Goal: Information Seeking & Learning: Find specific fact

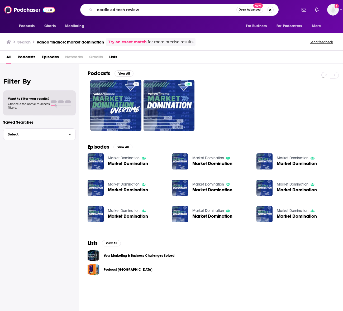
type input "nordic ad tech review"
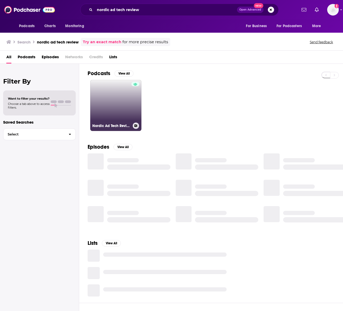
click at [123, 100] on link "Nordic Ad Tech Review" at bounding box center [115, 105] width 51 height 51
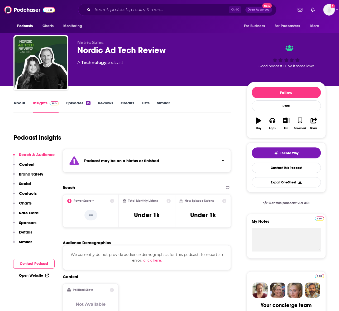
click at [23, 104] on link "About" at bounding box center [19, 107] width 12 height 12
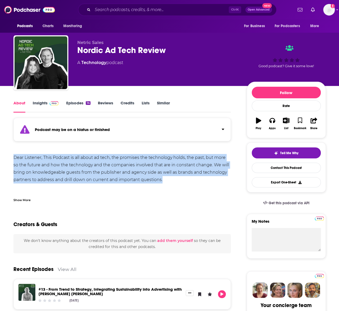
drag, startPoint x: 26, startPoint y: 151, endPoint x: 164, endPoint y: 178, distance: 140.0
click at [164, 178] on div "Dear Listener, This Podcast is all about ad tech, the promises the technology h…" at bounding box center [122, 176] width 218 height 44
click at [171, 180] on div "Dear Listener, This Podcast is all about ad tech, the promises the technology h…" at bounding box center [122, 176] width 218 height 44
drag, startPoint x: 168, startPoint y: 179, endPoint x: 14, endPoint y: 156, distance: 156.2
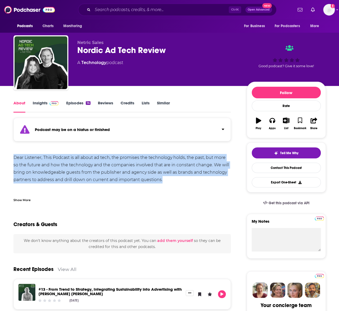
click at [14, 156] on div "Dear Listener, This Podcast is all about ad tech, the promises the technology h…" at bounding box center [122, 176] width 218 height 44
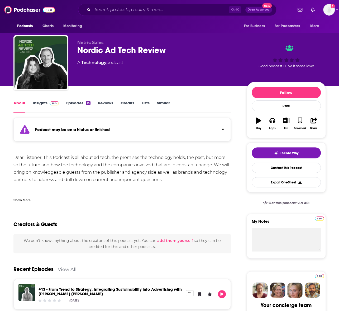
click at [75, 102] on link "Episodes 14" at bounding box center [78, 107] width 24 height 12
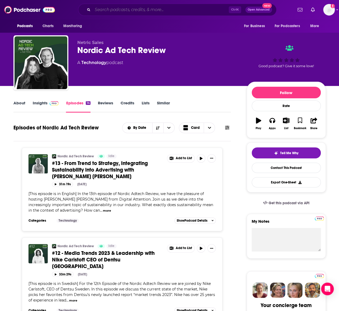
click at [127, 8] on input "Search podcasts, credits, & more..." at bounding box center [161, 10] width 136 height 8
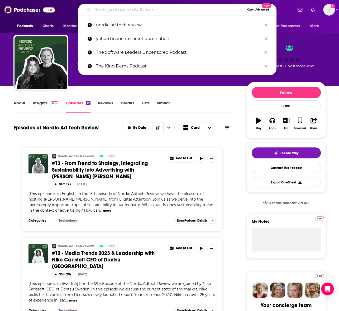
paste input "Tech With [PERSON_NAME]"
type input "Tech With [PERSON_NAME]"
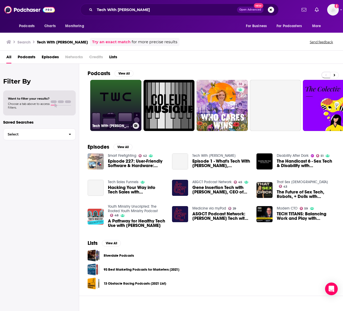
click at [116, 98] on link "Tech With [PERSON_NAME]" at bounding box center [115, 105] width 51 height 51
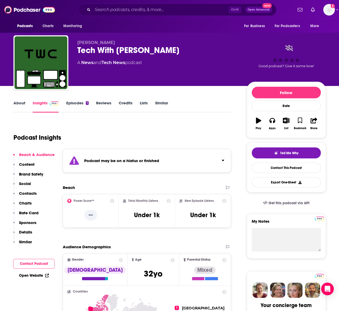
click at [74, 106] on link "Episodes 1" at bounding box center [77, 107] width 22 height 12
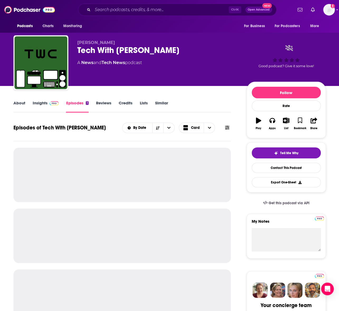
click at [39, 105] on link "Insights" at bounding box center [46, 107] width 26 height 12
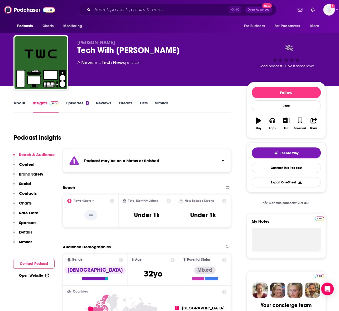
click at [72, 104] on link "Episodes 1" at bounding box center [77, 107] width 22 height 12
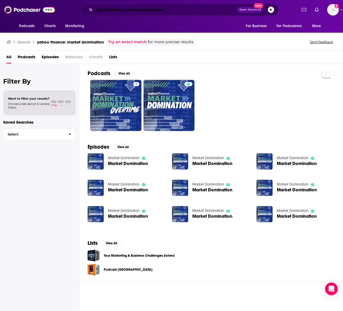
click at [122, 12] on input "yahoo finance: market domination" at bounding box center [166, 10] width 142 height 8
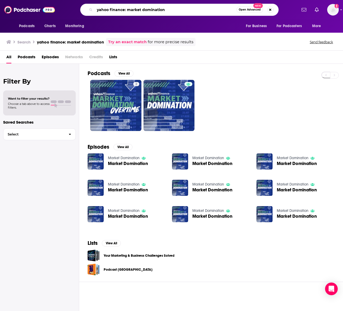
drag, startPoint x: 153, startPoint y: 10, endPoint x: 92, endPoint y: 9, distance: 60.7
click at [85, 11] on div "yahoo finance: market domination Open Advanced New" at bounding box center [179, 10] width 198 height 12
paste input "Connecting Communities"
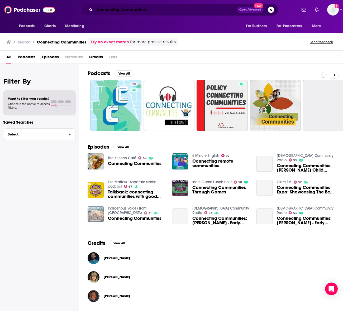
click at [160, 11] on input "Connecting Communities" at bounding box center [166, 10] width 142 height 8
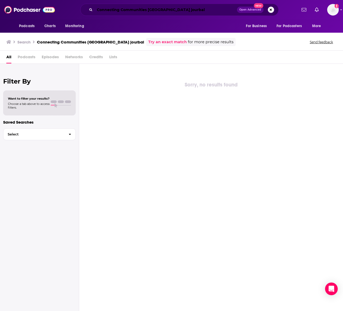
click at [140, 10] on input "Connecting Communities albuquerque jourbal" at bounding box center [166, 10] width 142 height 8
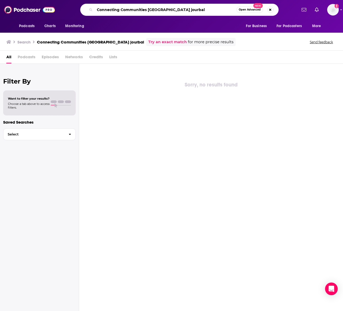
drag, startPoint x: 193, startPoint y: 11, endPoint x: 73, endPoint y: 12, distance: 120.6
click at [73, 12] on div "Connecting Communities albuquerque jourbal Open Advanced New" at bounding box center [179, 10] width 235 height 12
paste input "Search podcasts, credits, & more..."
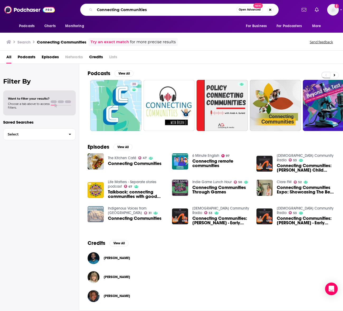
click at [150, 10] on input "Connecting Communities" at bounding box center [166, 10] width 142 height 8
type input "Connecting Communities albequerque journal"
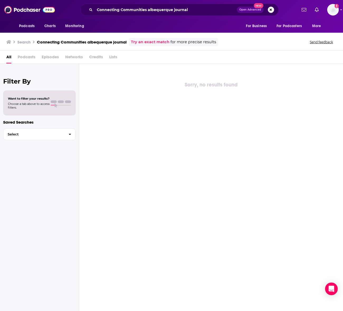
click at [155, 109] on div "Sorry, no results found" at bounding box center [211, 188] width 264 height 248
